Goal: Task Accomplishment & Management: Manage account settings

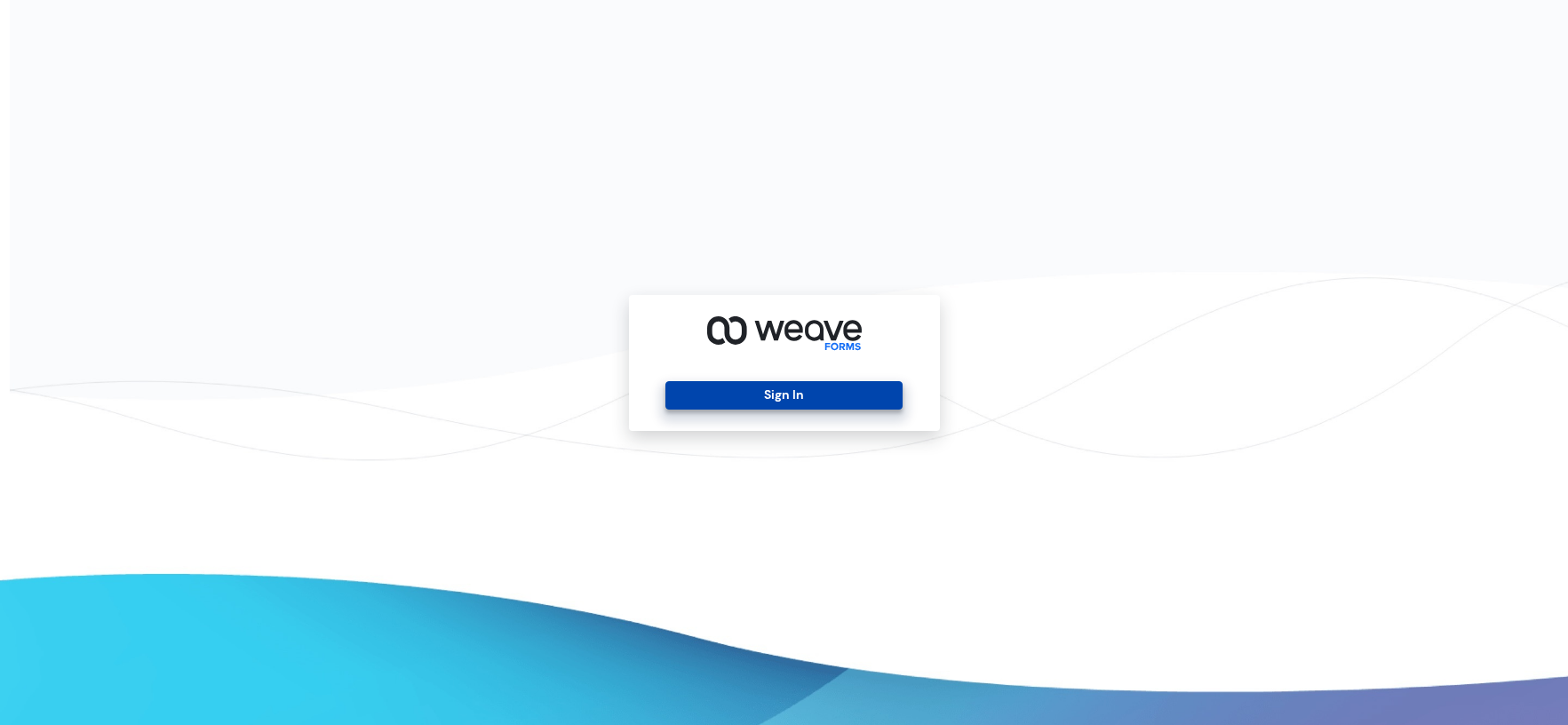
click at [747, 401] on button "Sign In" at bounding box center [784, 396] width 237 height 29
